Goal: Task Accomplishment & Management: Use online tool/utility

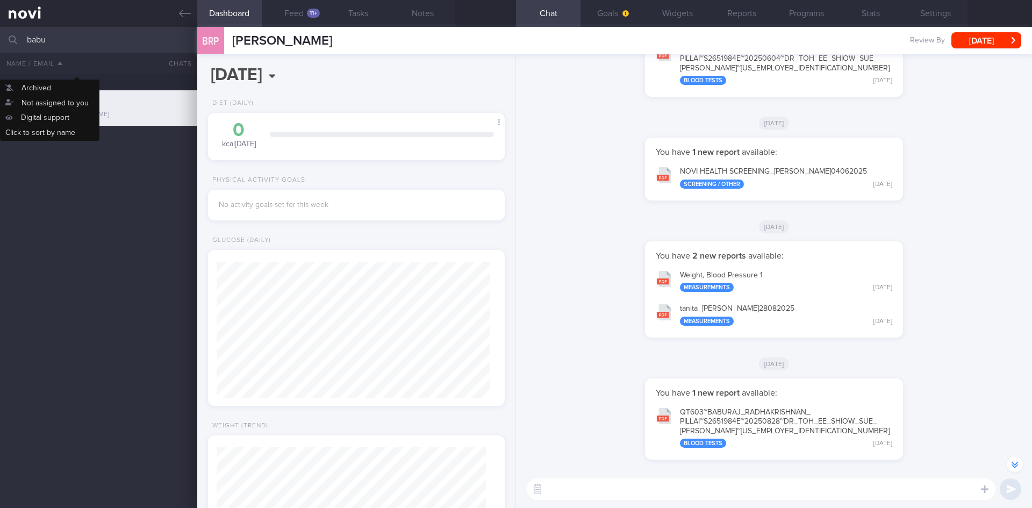
scroll to position [-536, 0]
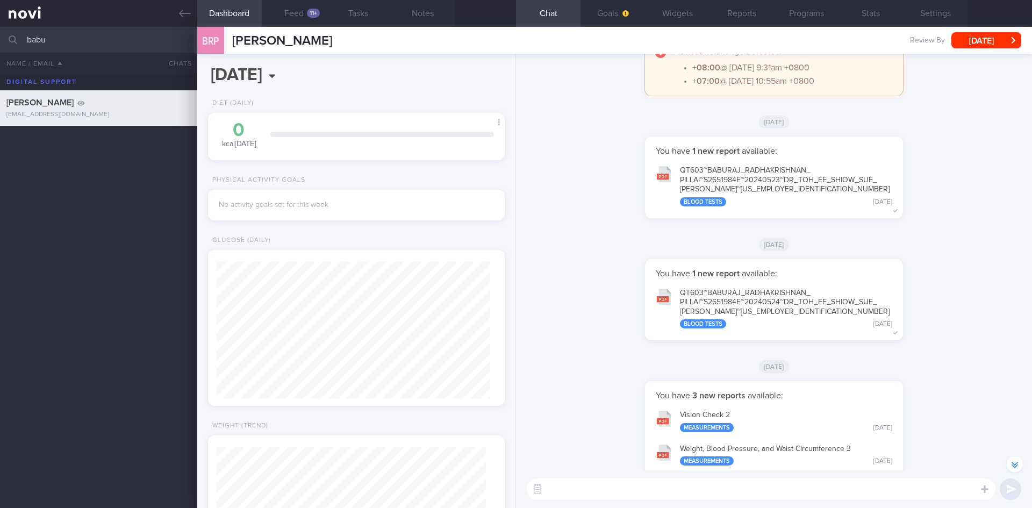
click at [101, 41] on input "babu" at bounding box center [516, 40] width 1032 height 26
drag, startPoint x: 101, startPoint y: 40, endPoint x: 27, endPoint y: 33, distance: 74.0
click at [27, 33] on input "babu" at bounding box center [516, 40] width 1032 height 26
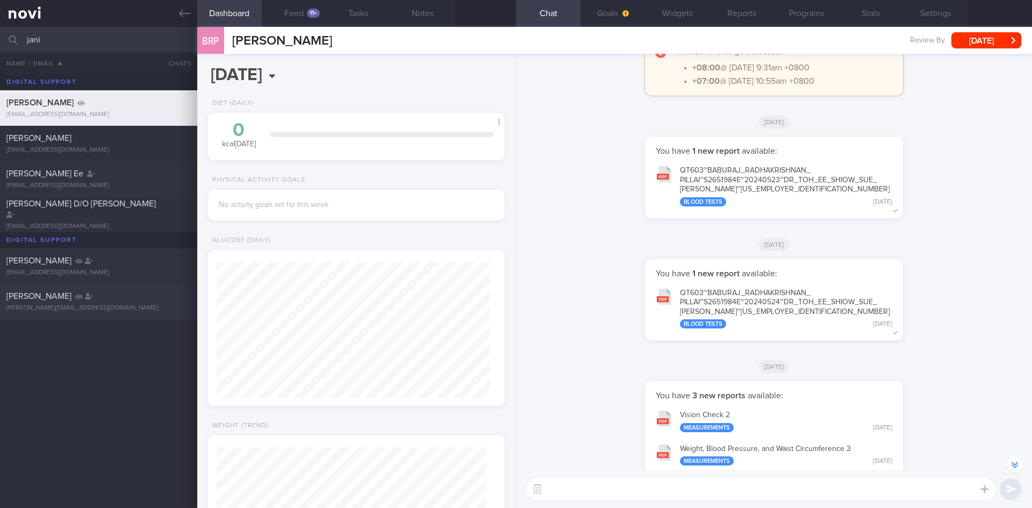
click at [98, 299] on div "[PERSON_NAME]" at bounding box center [97, 296] width 182 height 11
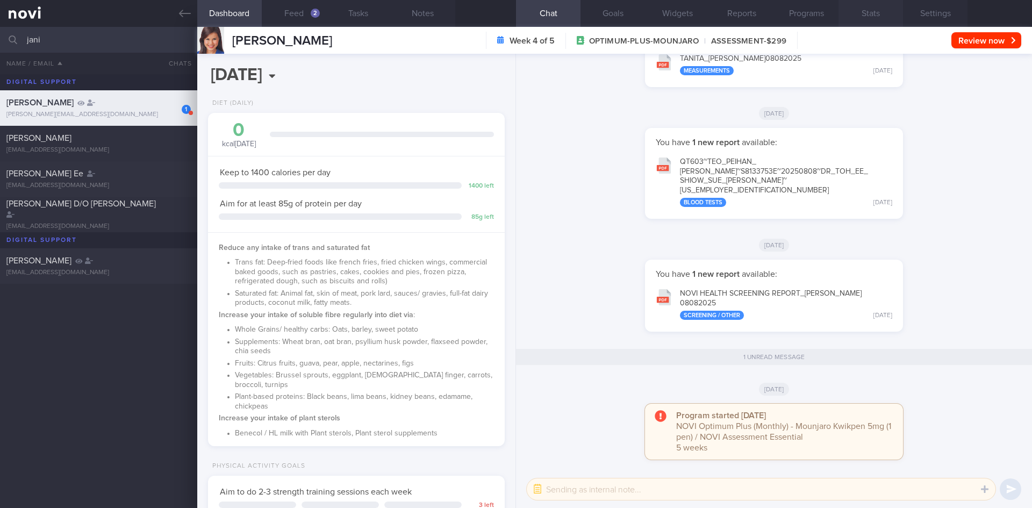
scroll to position [150, 270]
click at [311, 23] on button "Feed 2" at bounding box center [294, 13] width 65 height 27
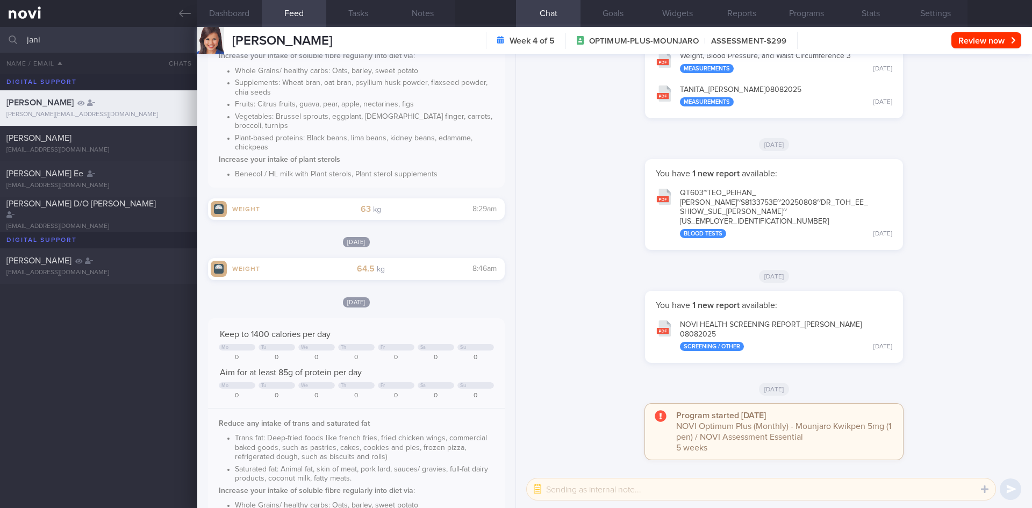
scroll to position [233, 0]
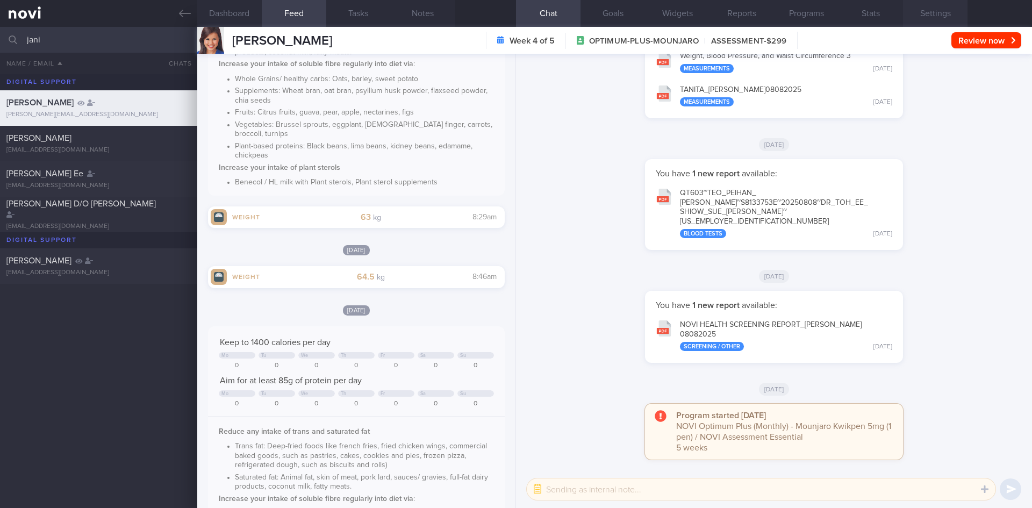
click at [942, 21] on button "Settings" at bounding box center [935, 13] width 65 height 27
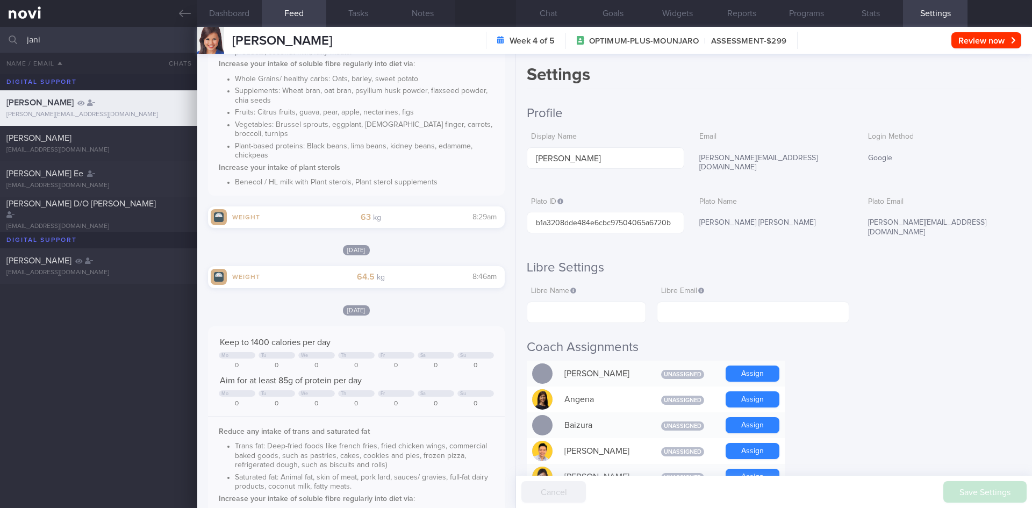
drag, startPoint x: 104, startPoint y: 42, endPoint x: 0, endPoint y: 27, distance: 105.3
click at [0, 27] on input "jani" at bounding box center [516, 40] width 1032 height 26
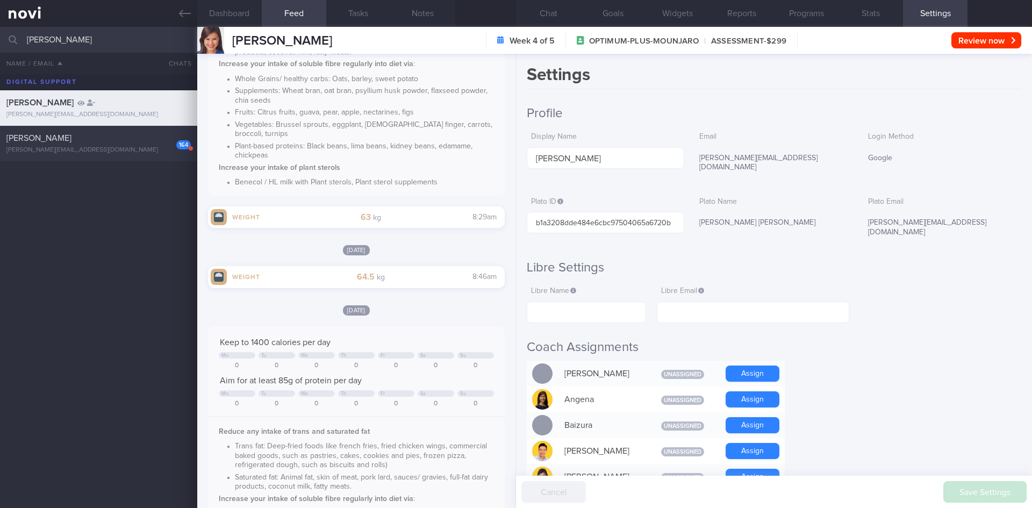
type input "[PERSON_NAME]"
click at [104, 127] on div "164 [PERSON_NAME] [EMAIL_ADDRESS][DOMAIN_NAME] 4.0 - 7.5 0.1 [DATE]" at bounding box center [516, 143] width 1032 height 35
select select "7"
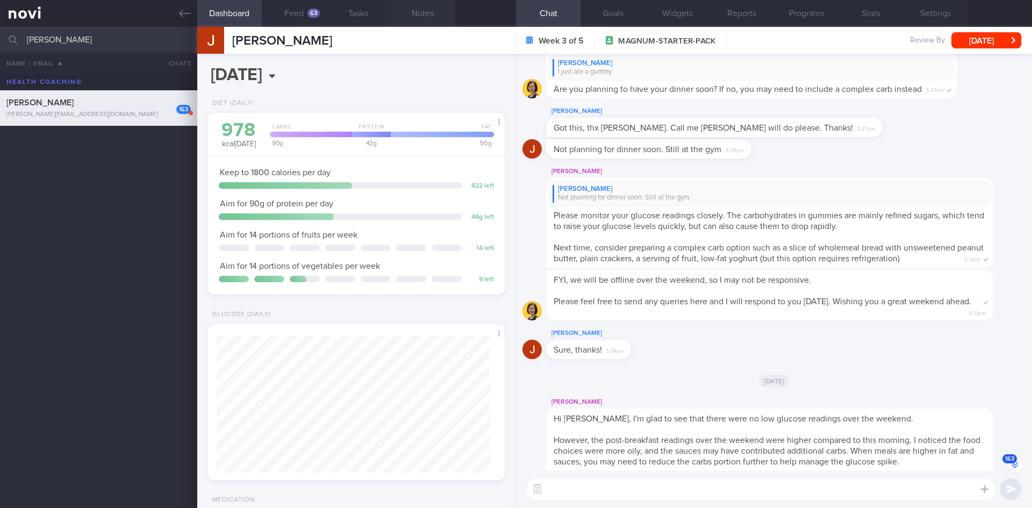
scroll to position [-12054, 0]
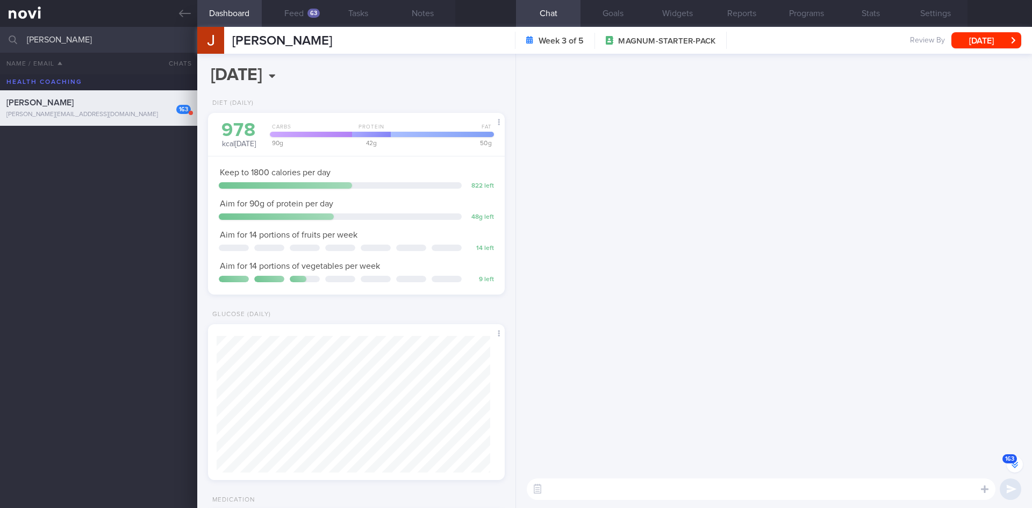
click at [1008, 456] on button "163" at bounding box center [1015, 464] width 16 height 16
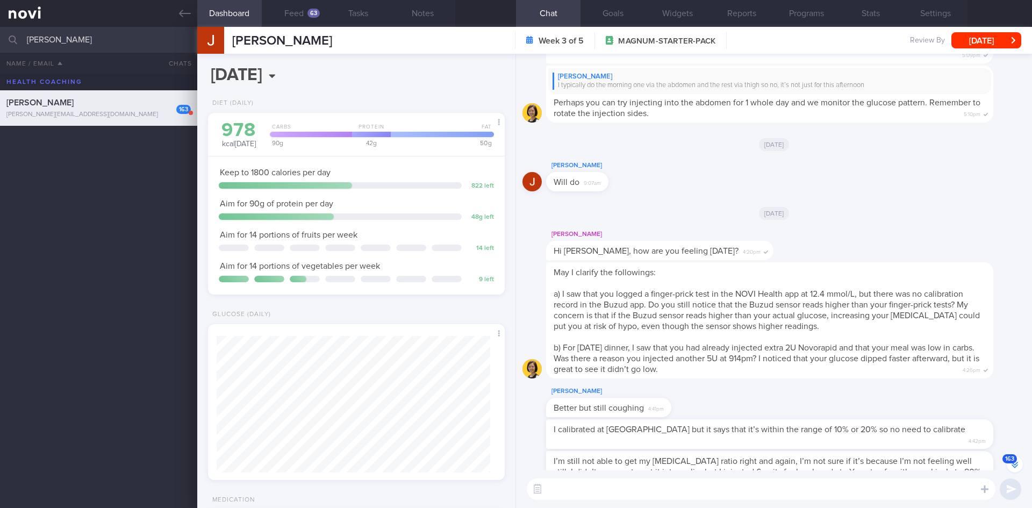
scroll to position [0, 0]
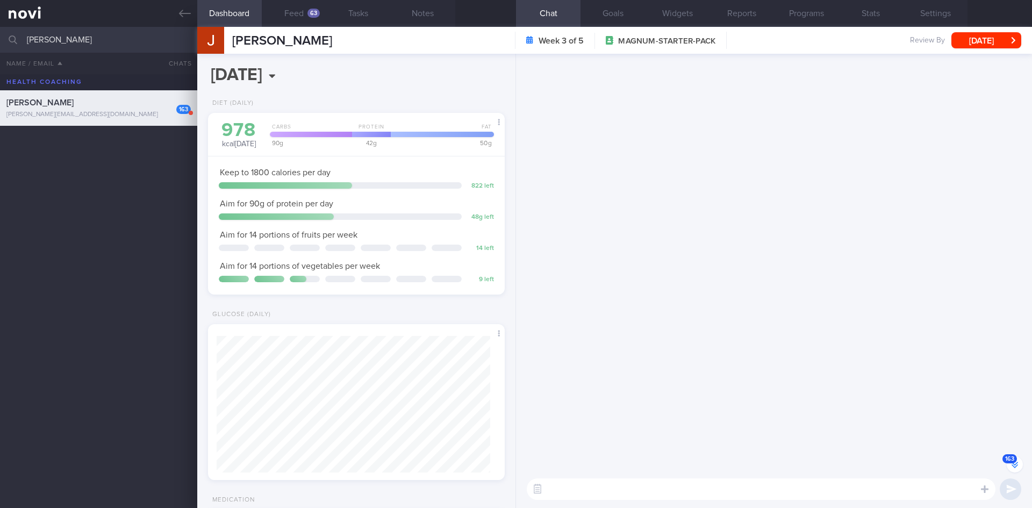
click at [1012, 459] on button "163" at bounding box center [1015, 464] width 16 height 16
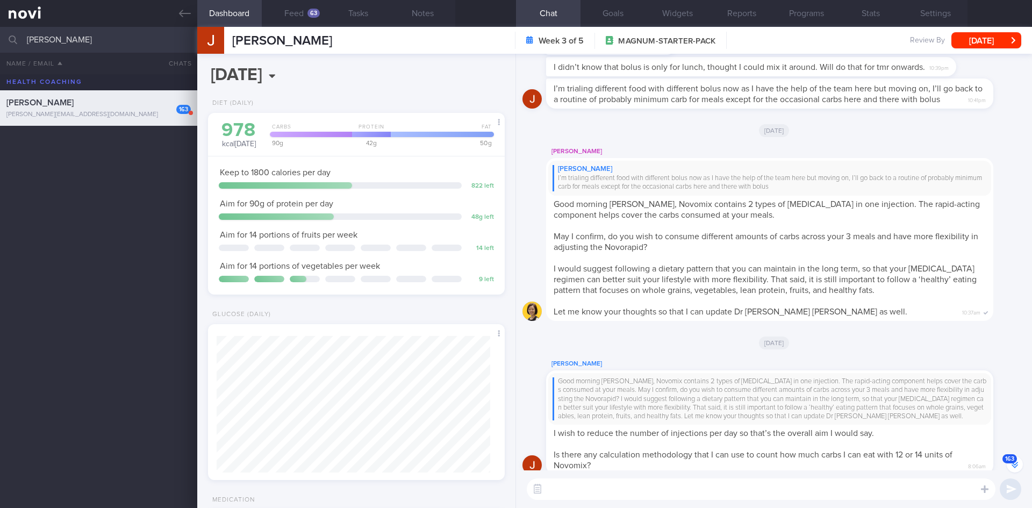
scroll to position [1, 0]
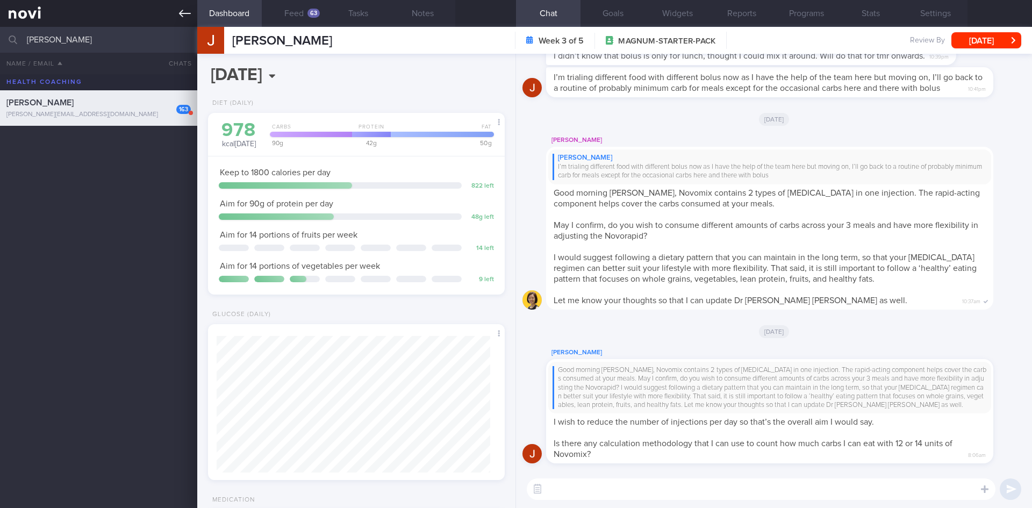
click at [196, 17] on link at bounding box center [98, 13] width 197 height 27
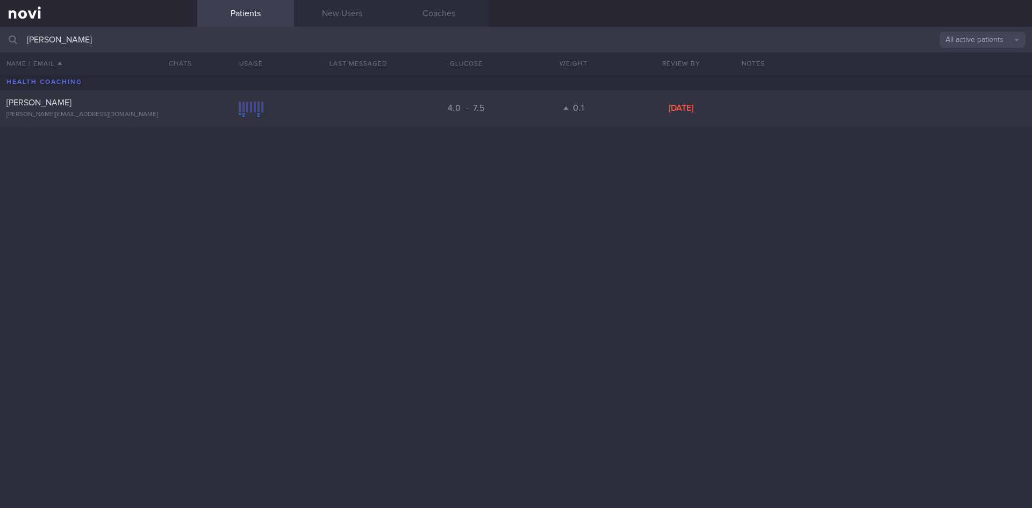
drag, startPoint x: 173, startPoint y: 38, endPoint x: 23, endPoint y: 36, distance: 150.0
click at [23, 36] on div "[PERSON_NAME] All active patients Assigned patients All active patients Archive…" at bounding box center [516, 40] width 1032 height 26
type input "[PERSON_NAME]"
click at [331, 17] on link "New Users" at bounding box center [342, 13] width 97 height 27
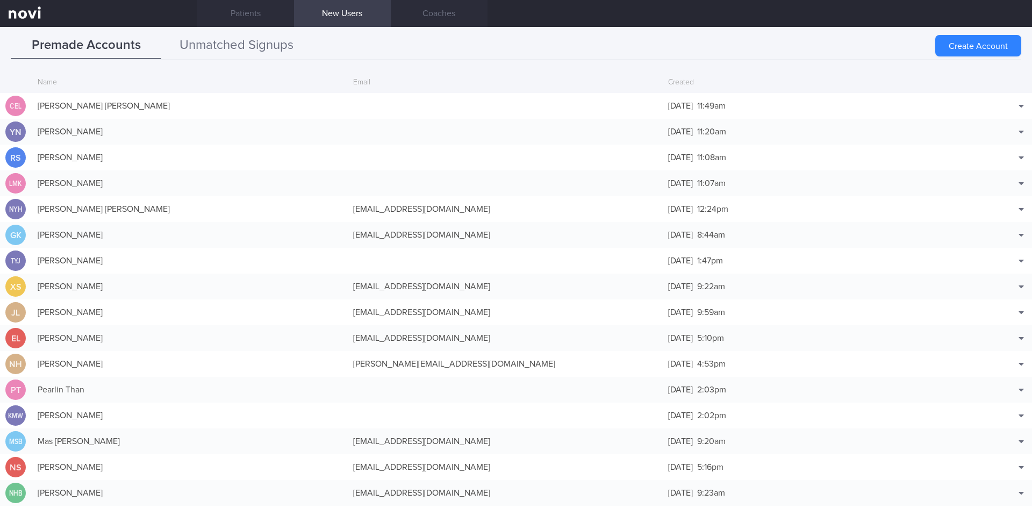
click at [273, 47] on button "Unmatched Signups" at bounding box center [236, 45] width 151 height 27
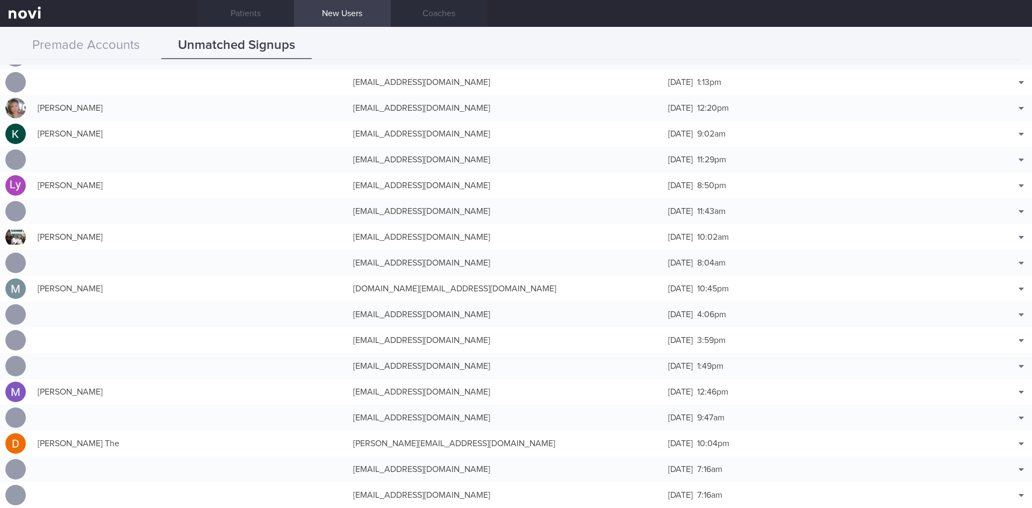
scroll to position [1477, 0]
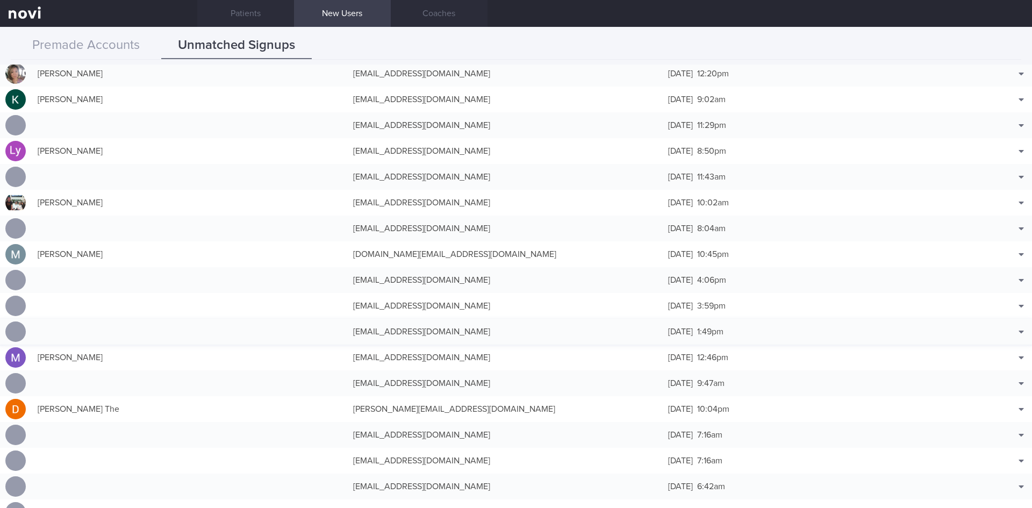
click at [438, 321] on div "[EMAIL_ADDRESS][DOMAIN_NAME]" at bounding box center [506, 332] width 316 height 22
